Goal: Task Accomplishment & Management: Use online tool/utility

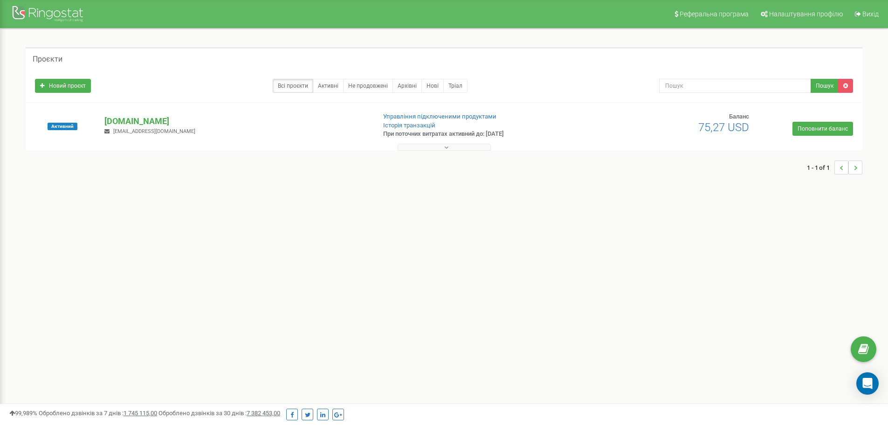
click at [420, 142] on div at bounding box center [444, 144] width 832 height 9
click at [420, 144] on button at bounding box center [444, 147] width 93 height 7
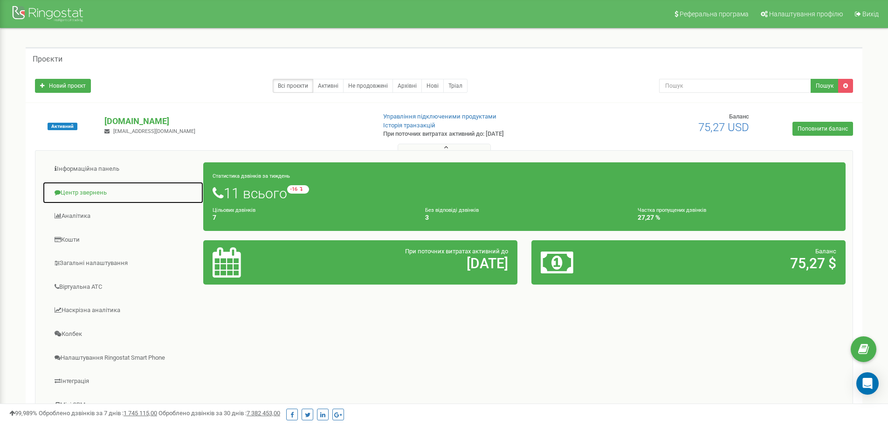
click at [103, 188] on link "Центр звернень" at bounding box center [122, 192] width 161 height 23
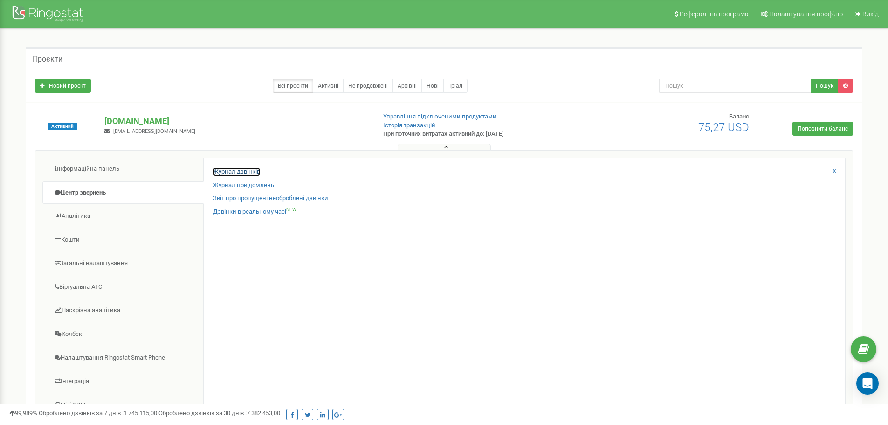
click at [247, 173] on link "Журнал дзвінків" at bounding box center [236, 171] width 47 height 9
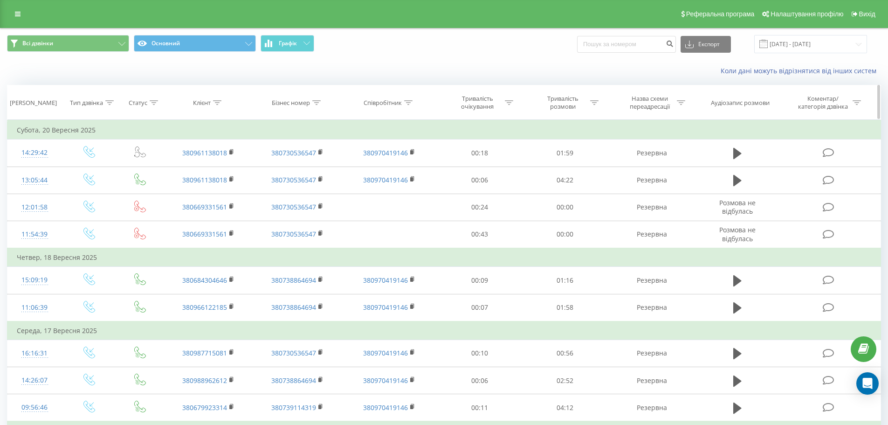
click at [236, 118] on th "Клієнт" at bounding box center [208, 102] width 89 height 34
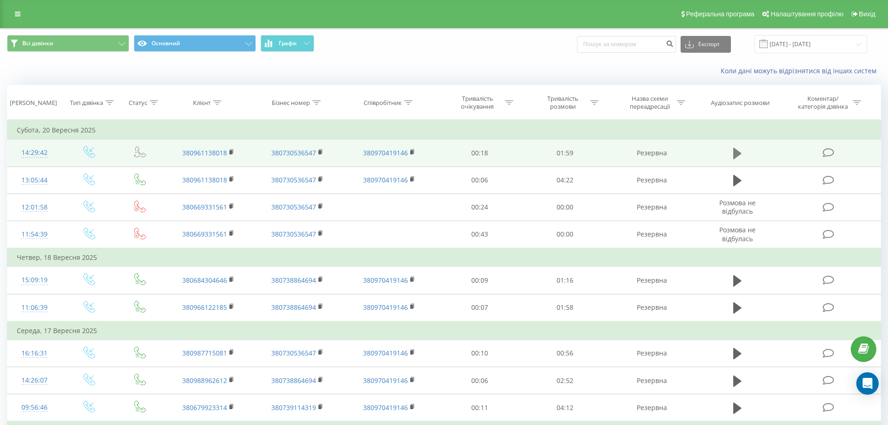
click at [733, 152] on icon at bounding box center [737, 153] width 8 height 11
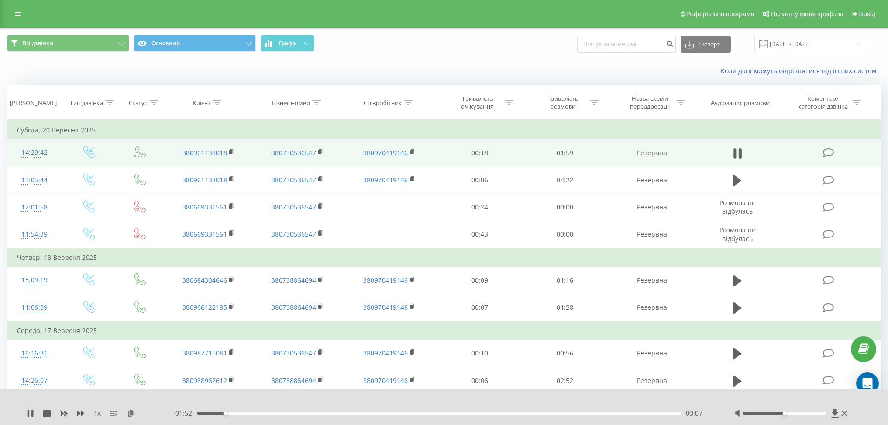
click at [303, 413] on div "00:07" at bounding box center [439, 413] width 485 height 3
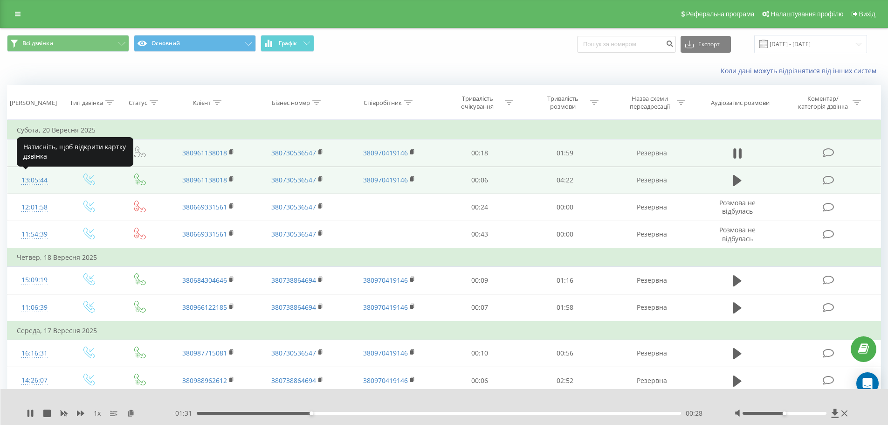
click at [32, 179] on div "13:05:44" at bounding box center [35, 180] width 36 height 18
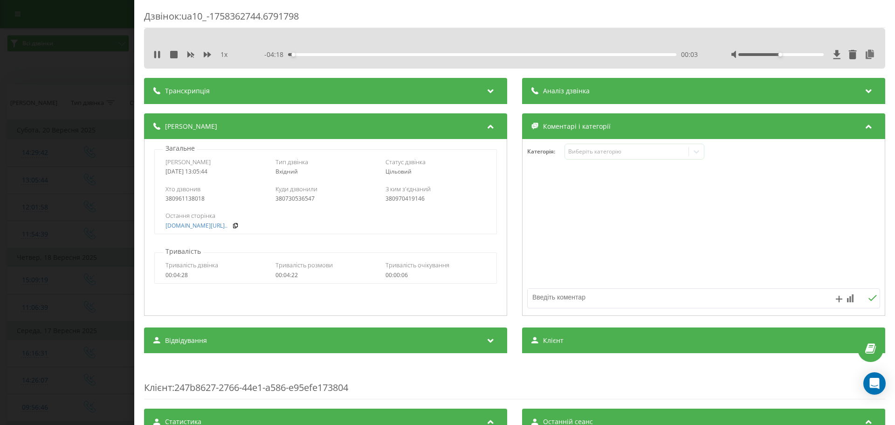
scroll to position [280, 0]
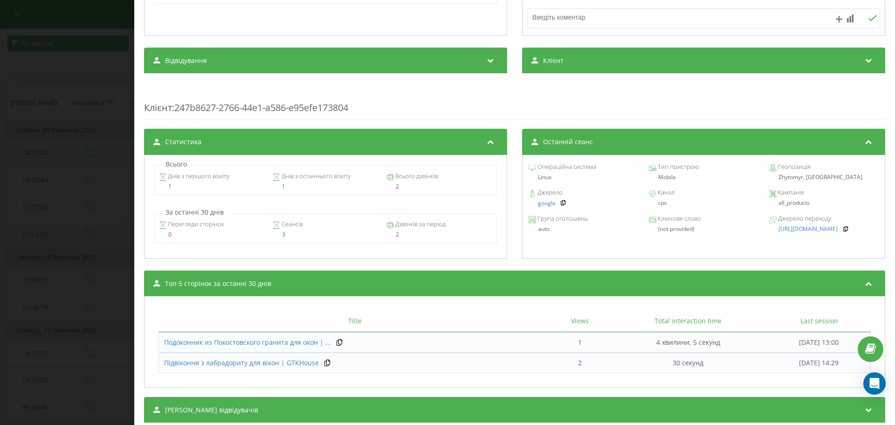
click at [4, 248] on div "Дзвінок : ua10_-1758362744.6791798 1 x - 04:17 00:04 00:04 Транскрипція Для AI-…" at bounding box center [447, 212] width 895 height 425
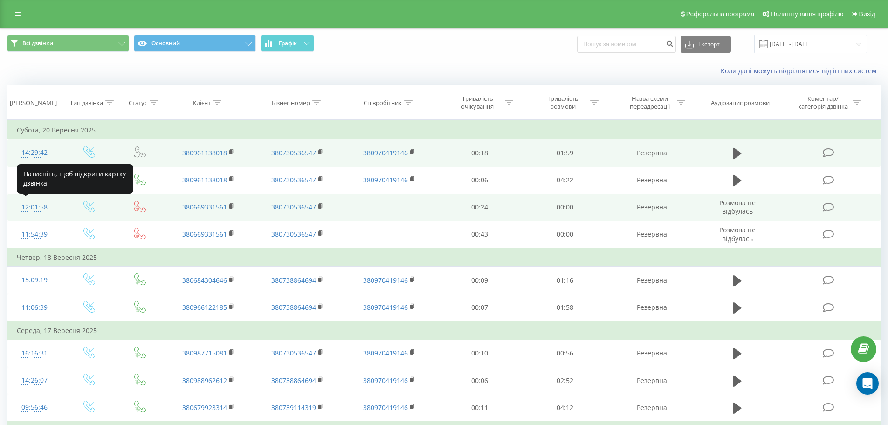
click at [35, 209] on div "12:01:58" at bounding box center [35, 207] width 36 height 18
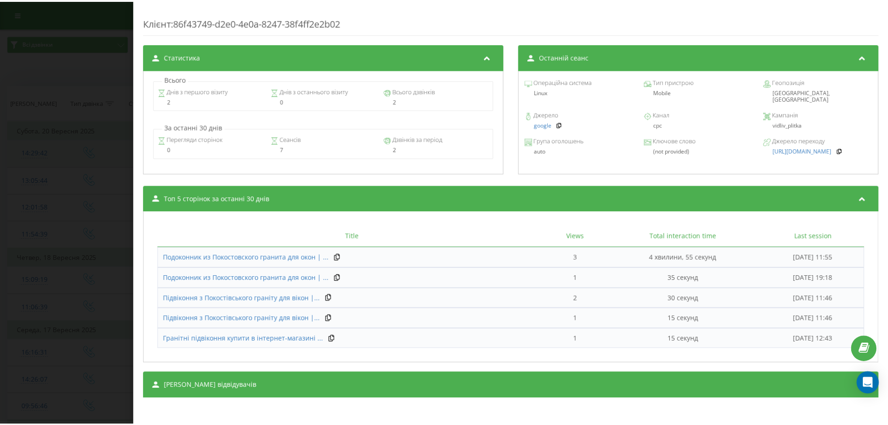
scroll to position [326, 0]
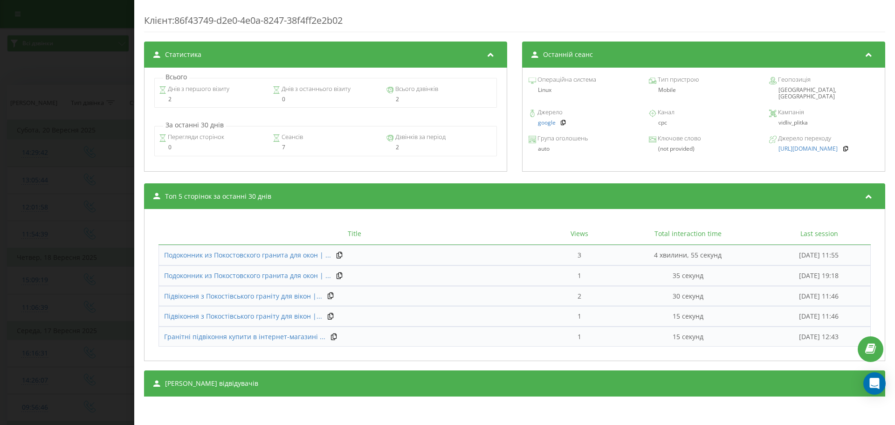
click at [1, 242] on div "Дзвінок : ua6_-1758358918.8194746 Транскрипція Для AI-аналізу майбутніх дзвінкі…" at bounding box center [447, 212] width 895 height 425
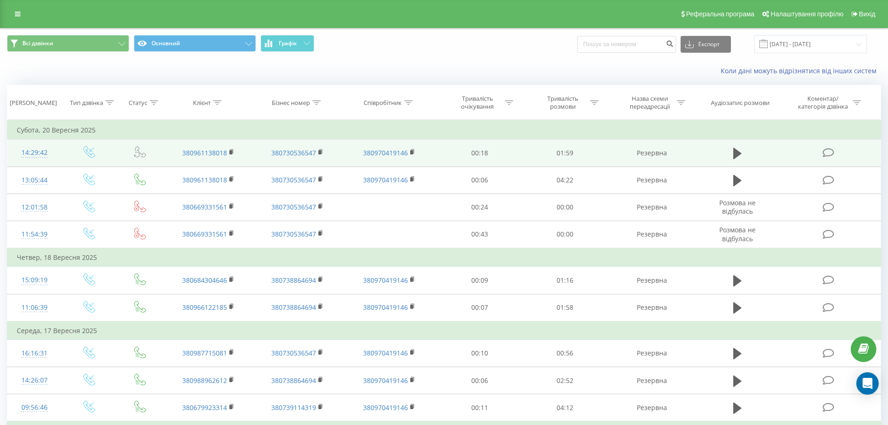
click at [115, 250] on td "Четвер, 18 Вересня 2025" at bounding box center [444, 257] width 874 height 19
